Goal: Task Accomplishment & Management: Manage account settings

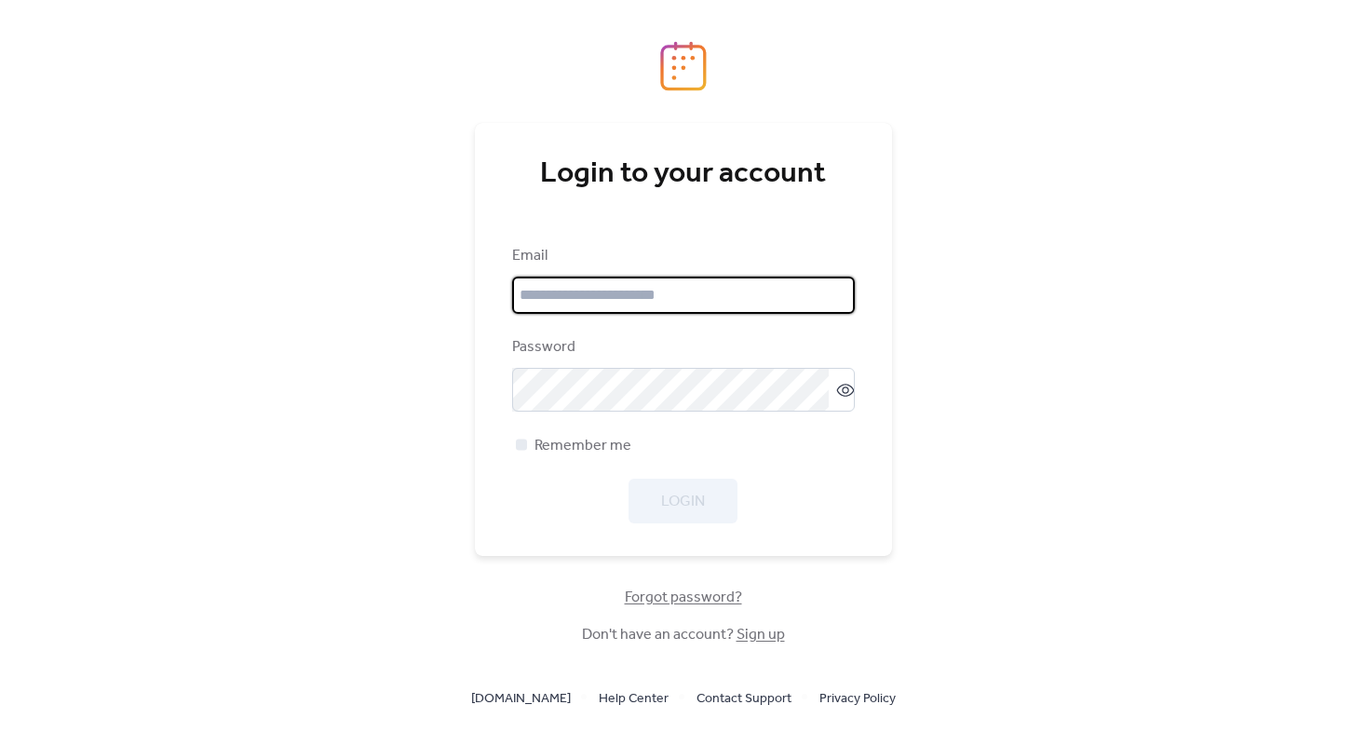
type input "**********"
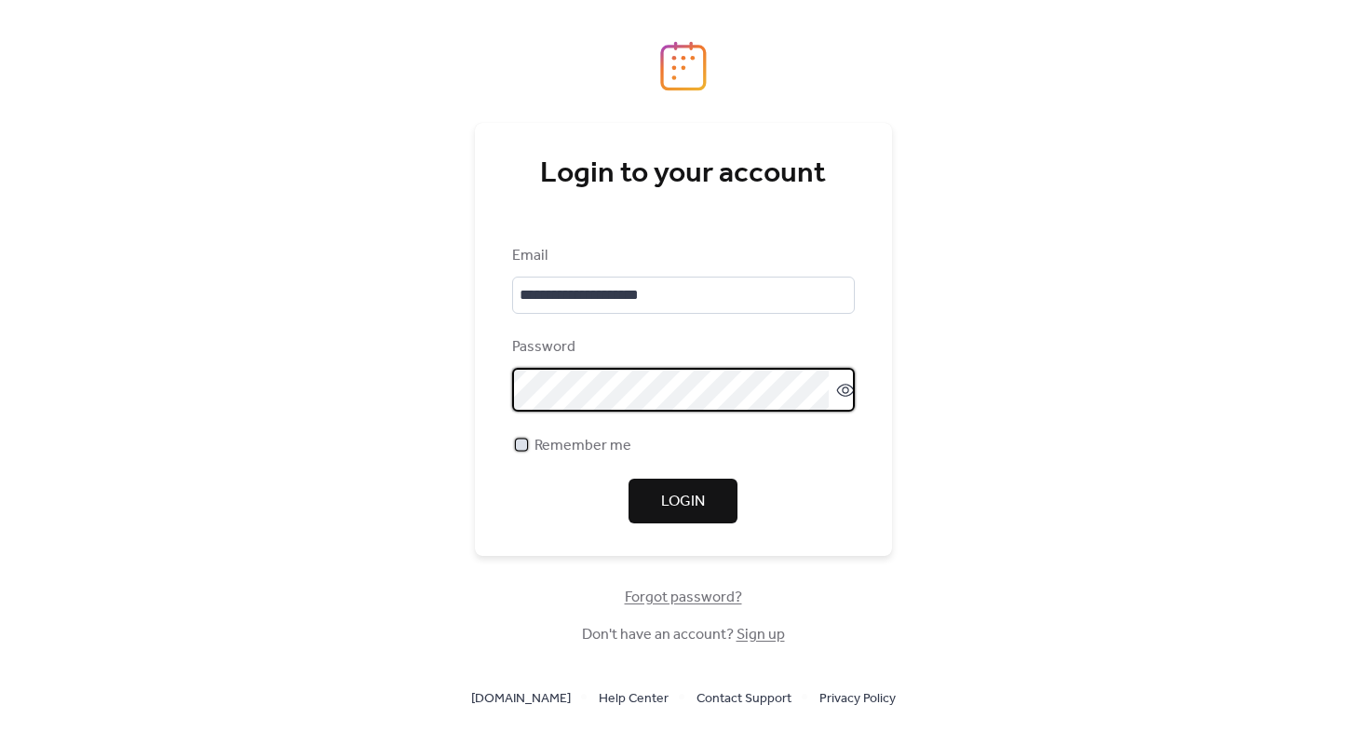
click at [521, 450] on div at bounding box center [521, 444] width 11 height 11
click at [692, 503] on span "Login" at bounding box center [683, 502] width 44 height 22
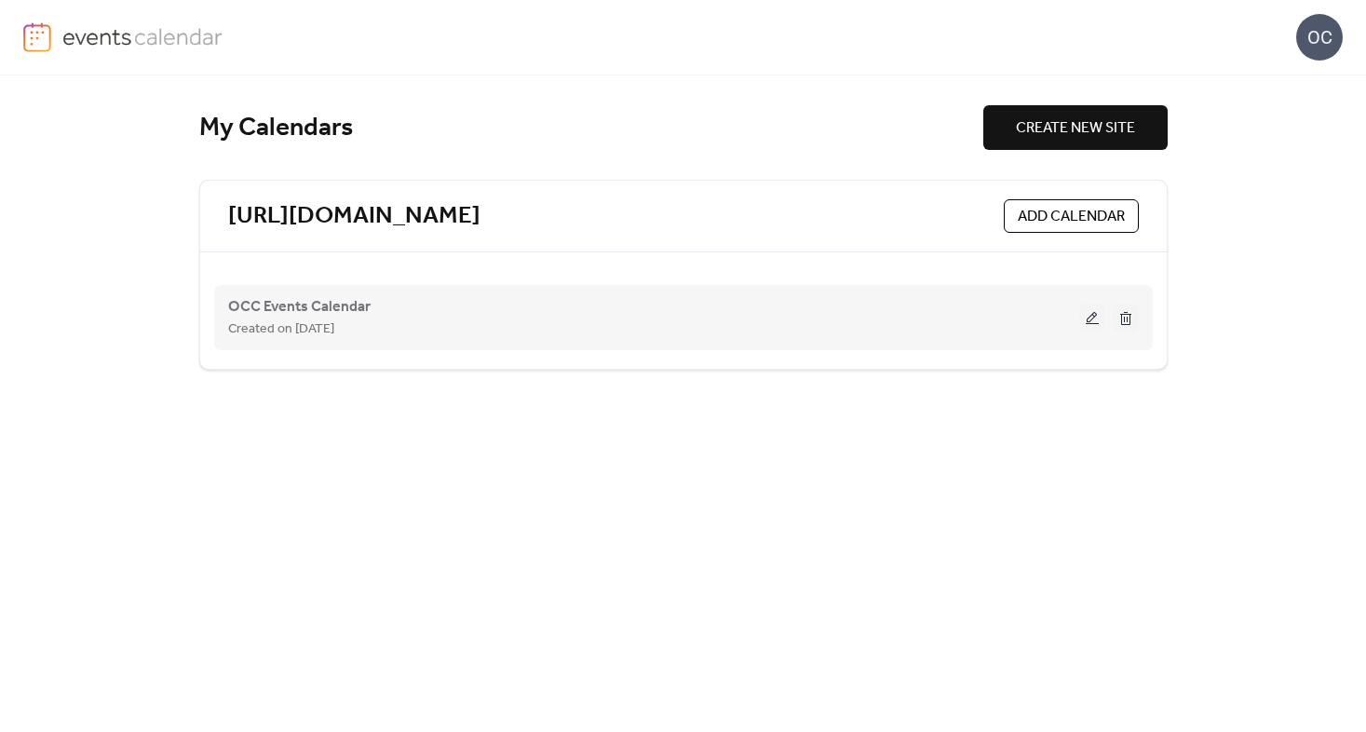
click at [594, 317] on div "OCC Events Calendar Created on [DATE]" at bounding box center [653, 317] width 851 height 45
click at [537, 331] on div "Created on [DATE]" at bounding box center [653, 329] width 851 height 22
click at [1094, 320] on button at bounding box center [1092, 318] width 26 height 28
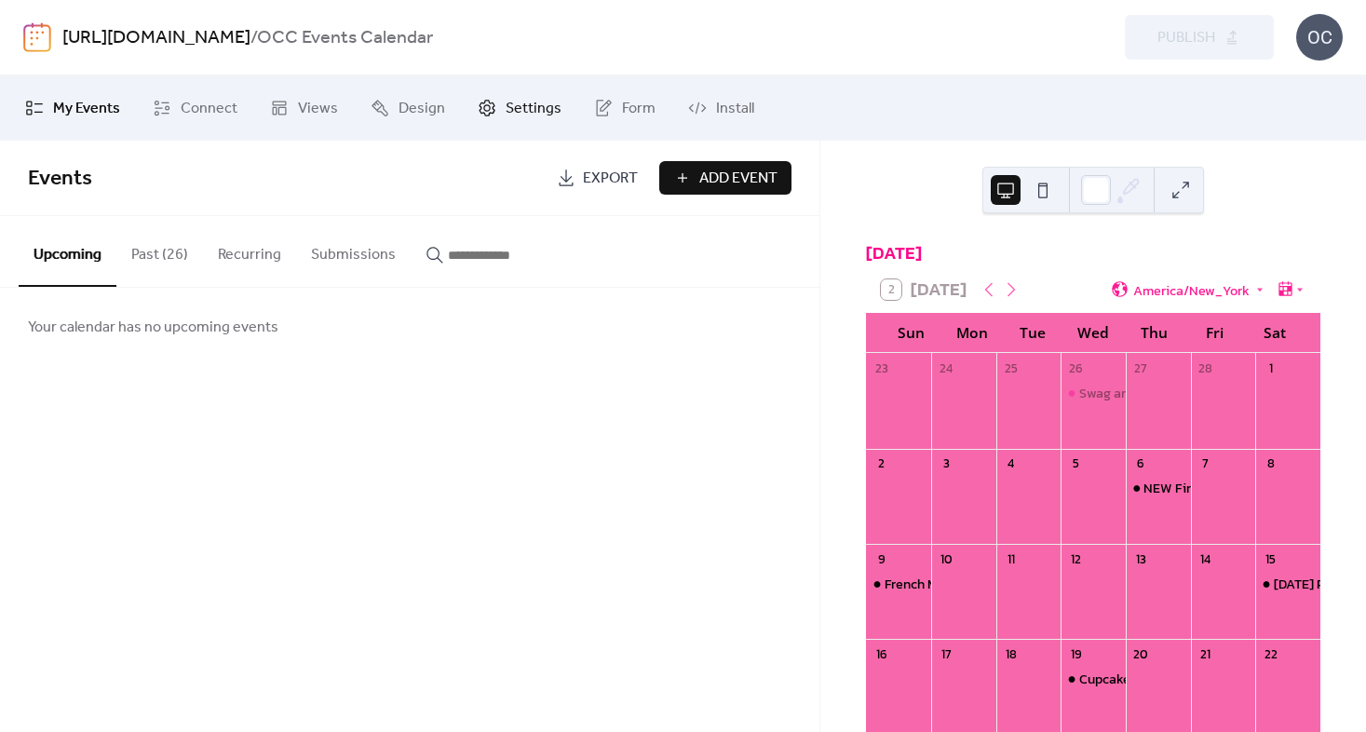
click at [519, 105] on span "Settings" at bounding box center [534, 109] width 56 height 22
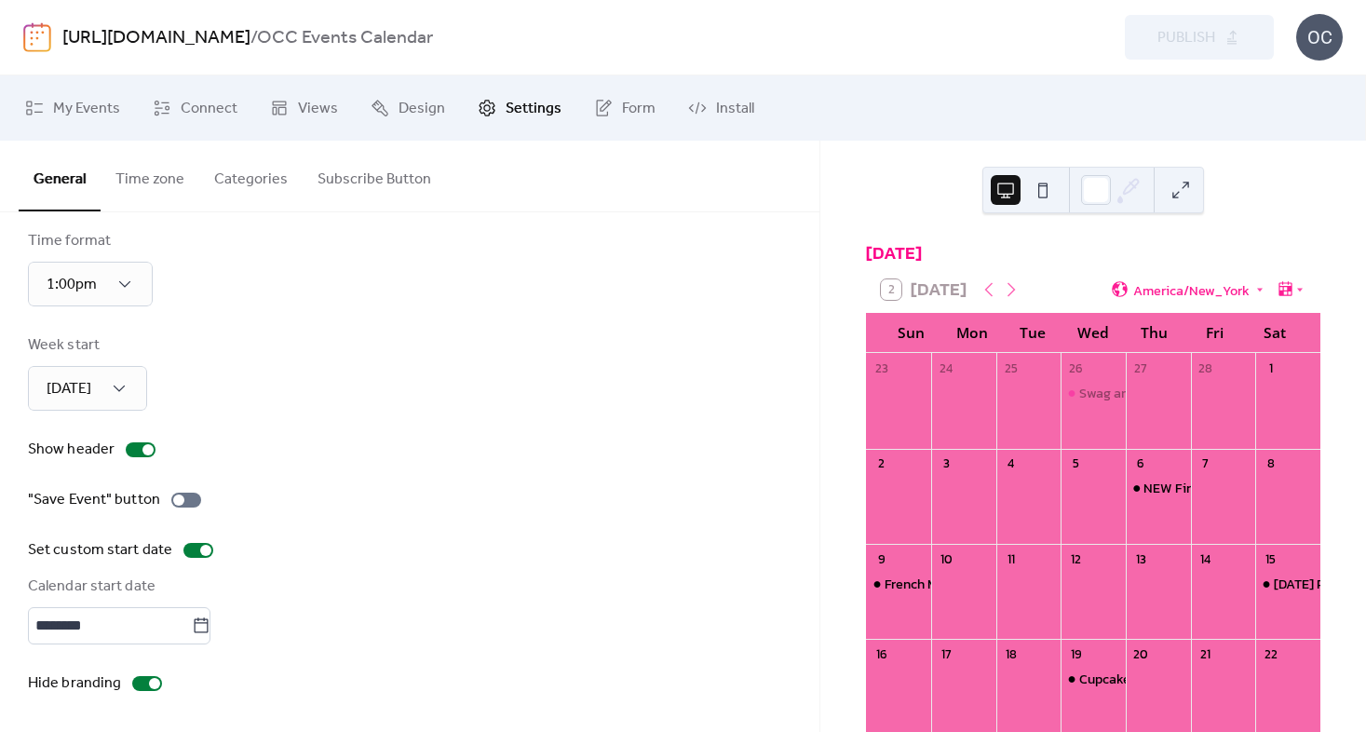
scroll to position [130, 0]
click at [210, 626] on icon at bounding box center [201, 626] width 19 height 19
click at [192, 626] on input "********" at bounding box center [110, 625] width 164 height 37
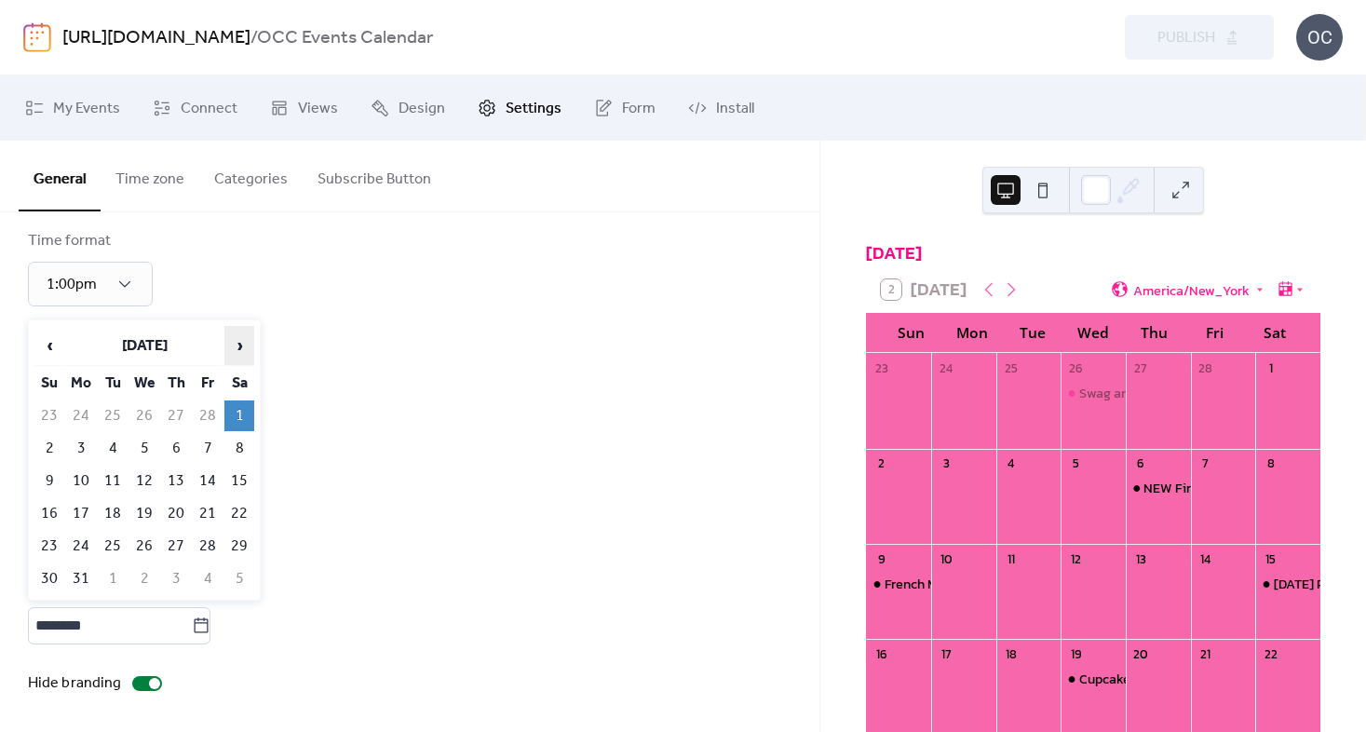
click at [245, 347] on span "›" at bounding box center [239, 345] width 28 height 37
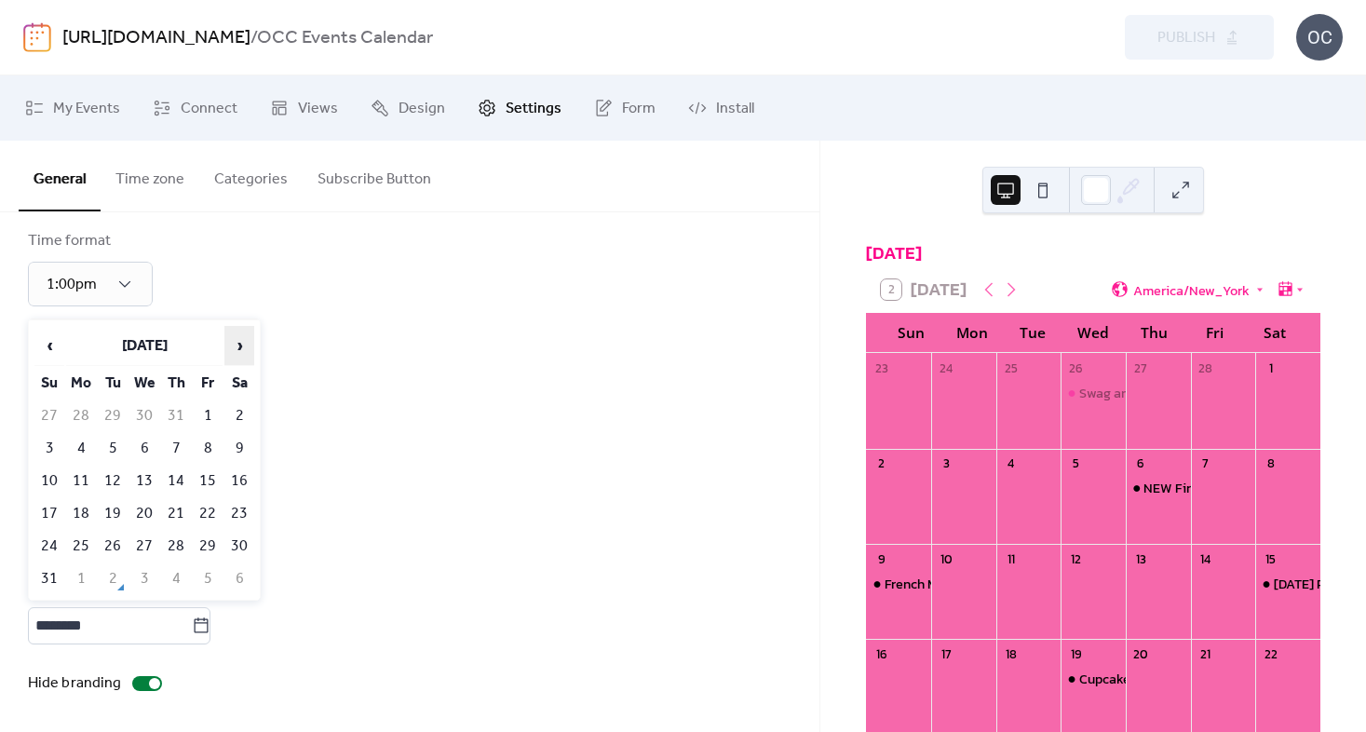
click at [245, 347] on span "›" at bounding box center [239, 345] width 28 height 37
click at [111, 415] on td "2" at bounding box center [113, 415] width 30 height 31
type input "********"
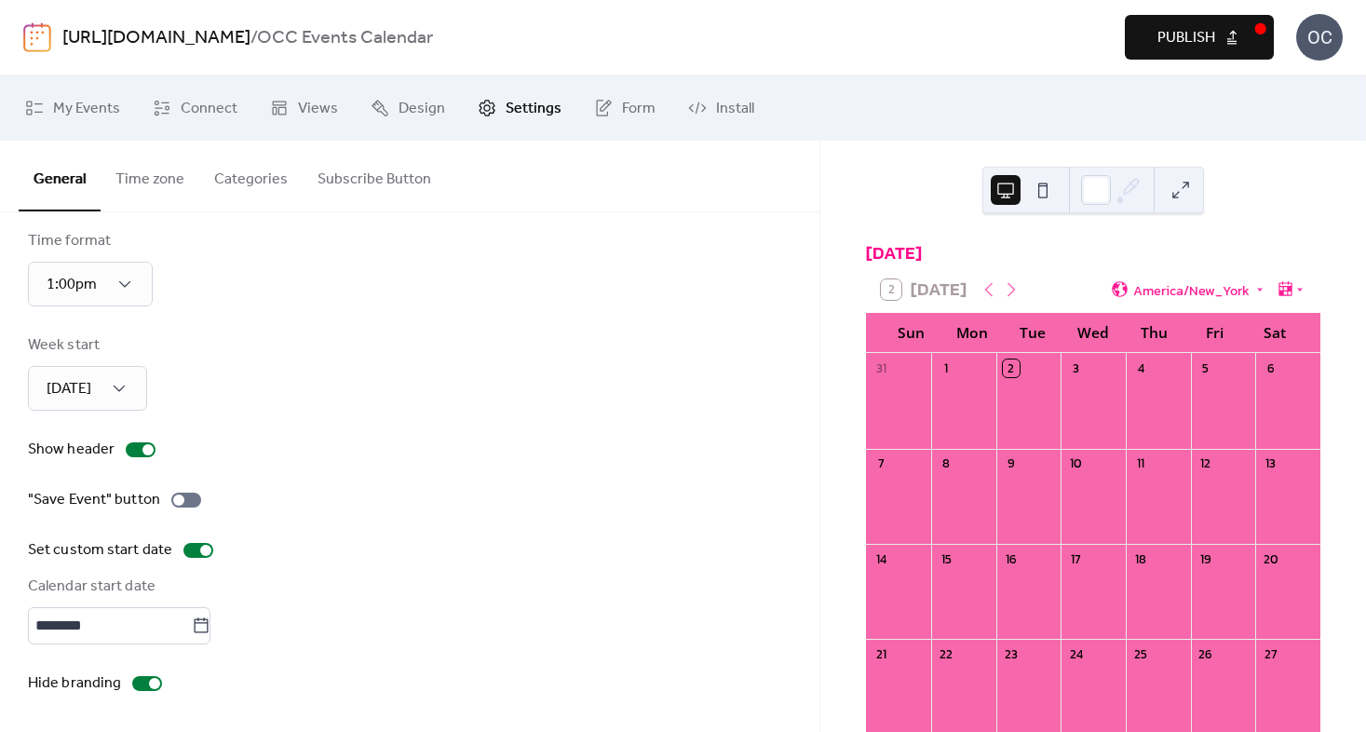
scroll to position [0, 0]
click at [1168, 42] on span "Publish" at bounding box center [1187, 38] width 58 height 22
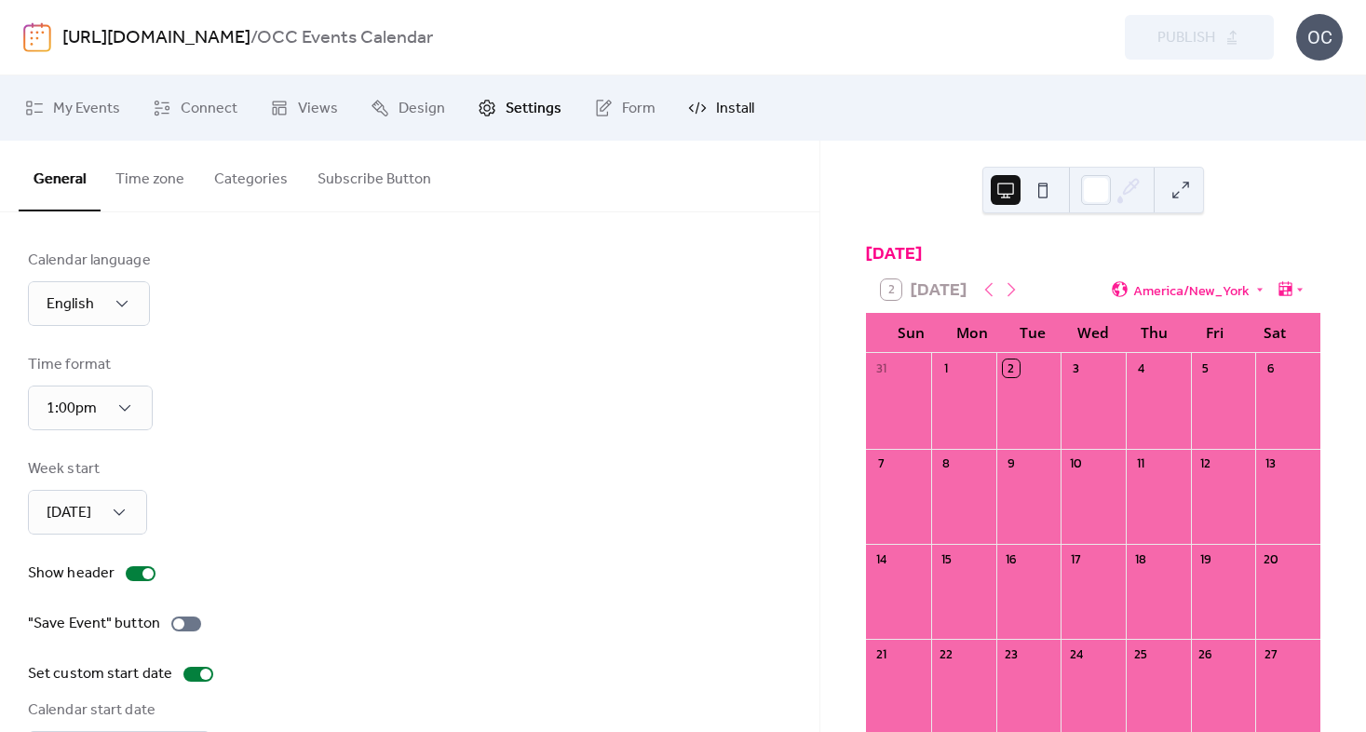
click at [728, 108] on span "Install" at bounding box center [735, 109] width 38 height 22
